Goal: Navigation & Orientation: Find specific page/section

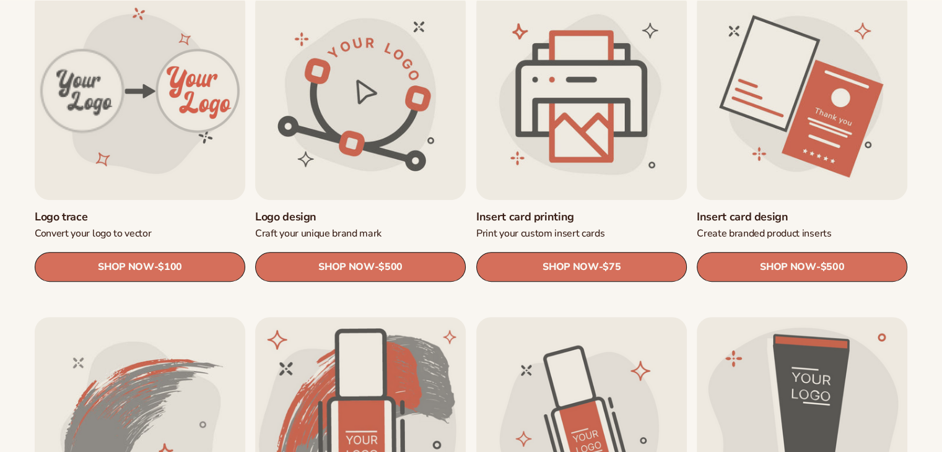
scroll to position [450, 0]
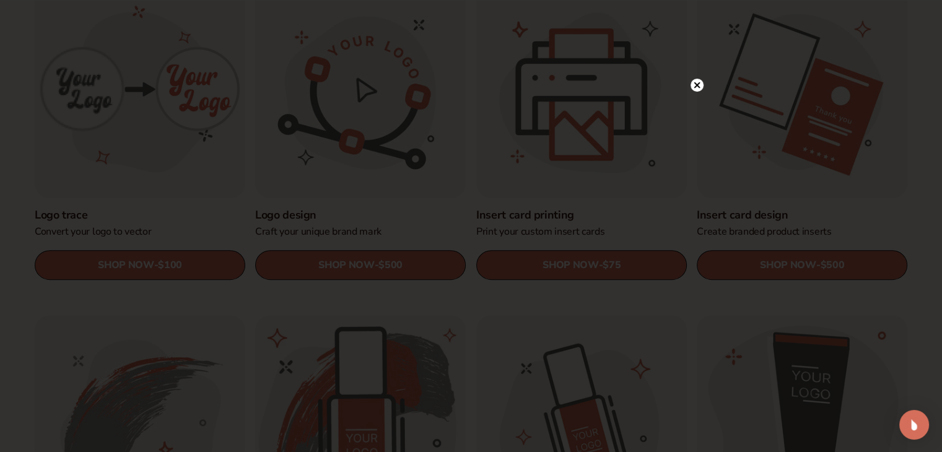
click at [694, 81] on circle at bounding box center [696, 85] width 13 height 13
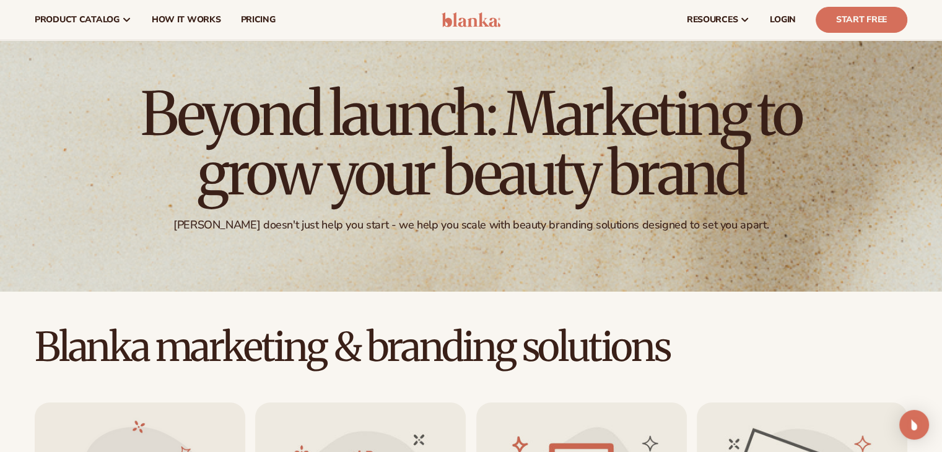
scroll to position [0, 0]
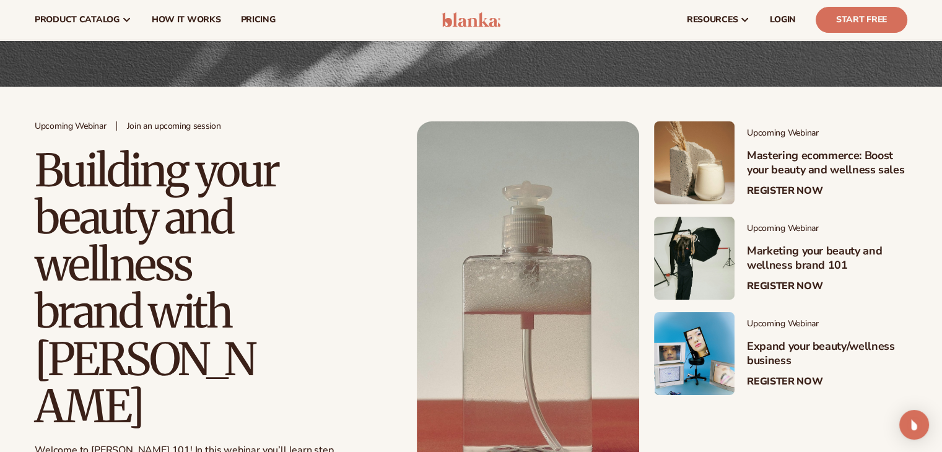
scroll to position [168, 0]
